Goal: Information Seeking & Learning: Check status

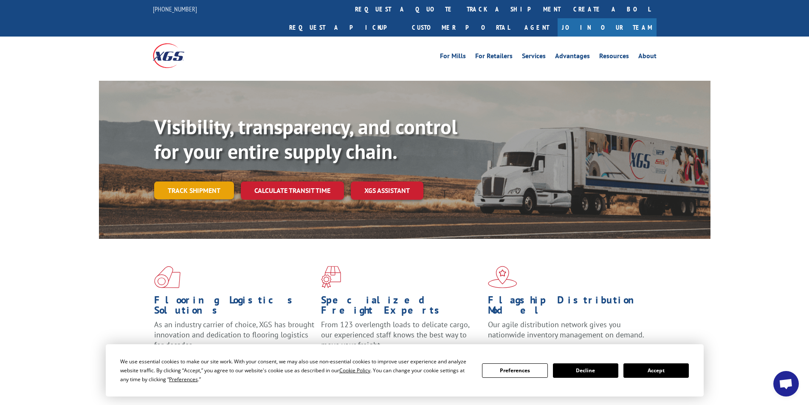
click at [191, 181] on link "Track shipment" at bounding box center [194, 190] width 80 height 18
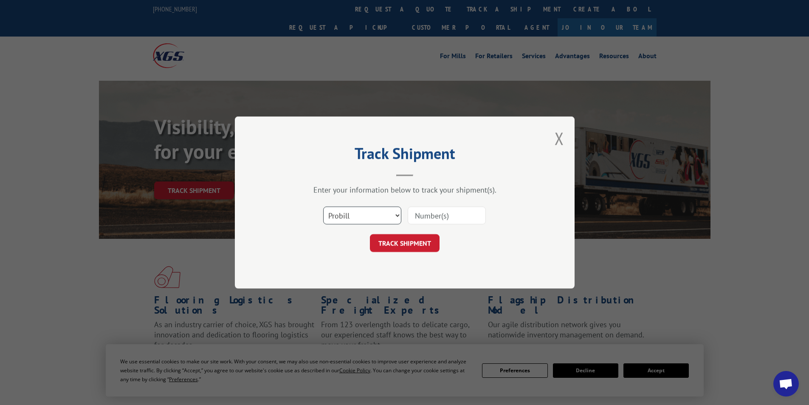
click at [398, 217] on select "Select category... Probill BOL PO" at bounding box center [362, 215] width 78 height 18
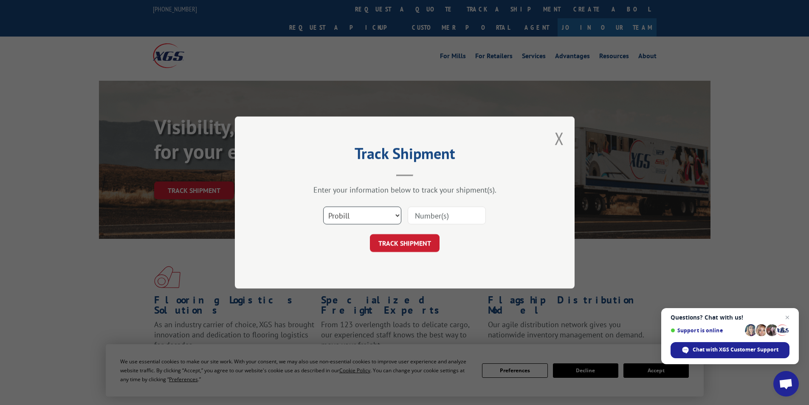
select select "bol"
click at [323, 206] on select "Select category... Probill BOL PO" at bounding box center [362, 215] width 78 height 18
click at [438, 217] on input at bounding box center [447, 215] width 78 height 18
type input "514401"
click button "TRACK SHIPMENT" at bounding box center [405, 243] width 70 height 18
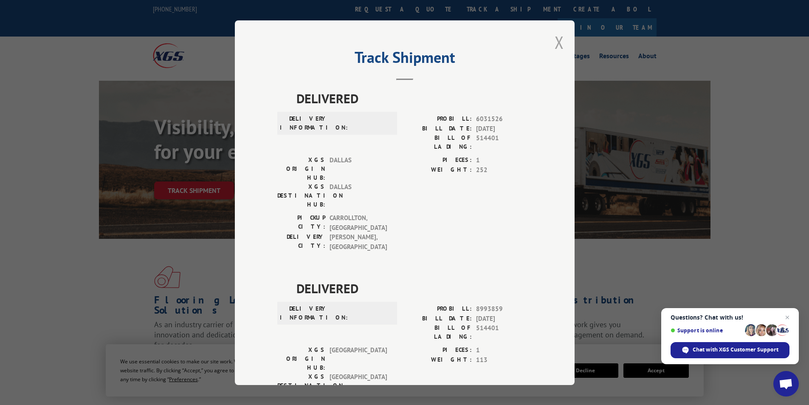
click at [557, 38] on button "Close modal" at bounding box center [559, 42] width 9 height 23
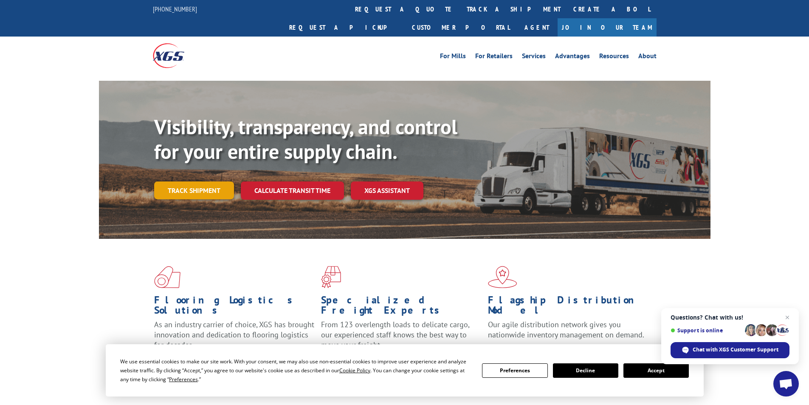
click at [188, 181] on link "Track shipment" at bounding box center [194, 190] width 80 height 18
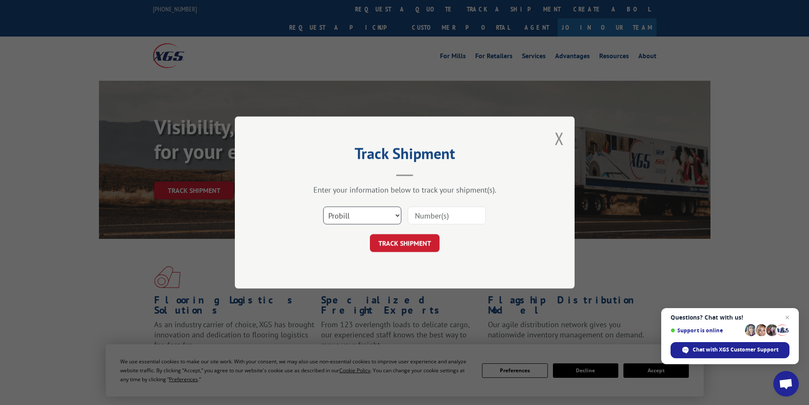
drag, startPoint x: 396, startPoint y: 214, endPoint x: 381, endPoint y: 223, distance: 17.2
click at [396, 214] on select "Select category... Probill BOL PO" at bounding box center [362, 215] width 78 height 18
select select "bol"
click at [323, 206] on select "Select category... Probill BOL PO" at bounding box center [362, 215] width 78 height 18
click at [429, 219] on input at bounding box center [447, 215] width 78 height 18
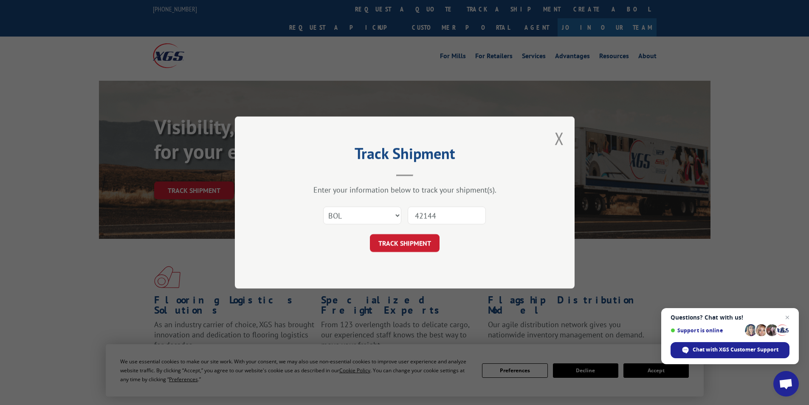
type input "421447"
click button "TRACK SHIPMENT" at bounding box center [405, 243] width 70 height 18
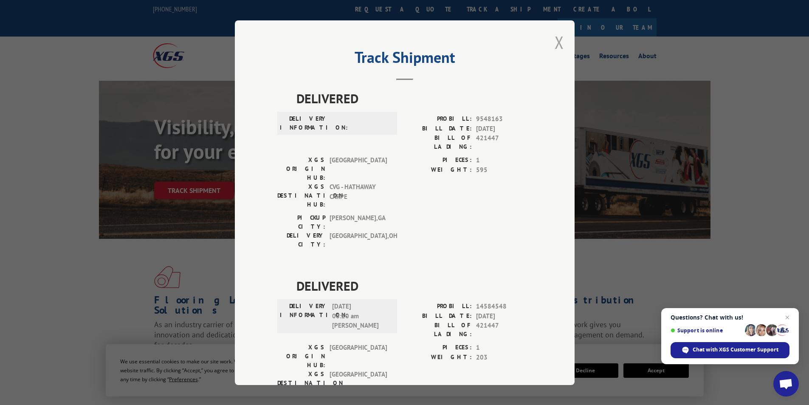
click at [555, 41] on button "Close modal" at bounding box center [559, 42] width 9 height 23
